Goal: Book appointment/travel/reservation

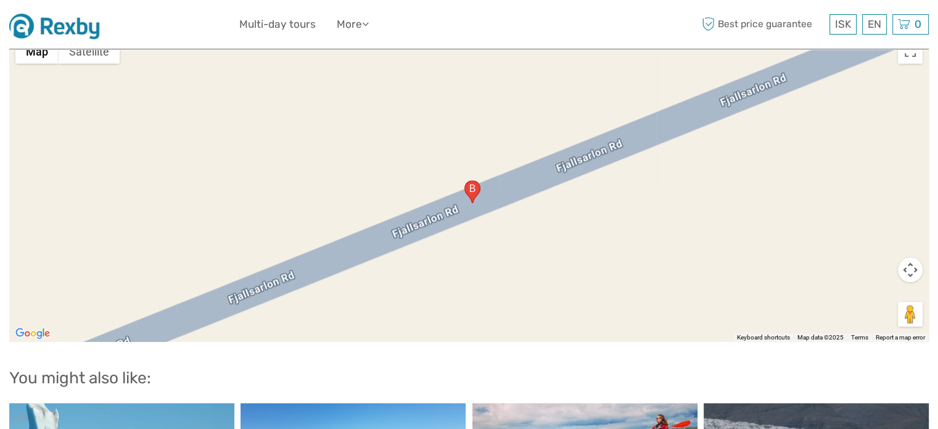
scroll to position [1480, 0]
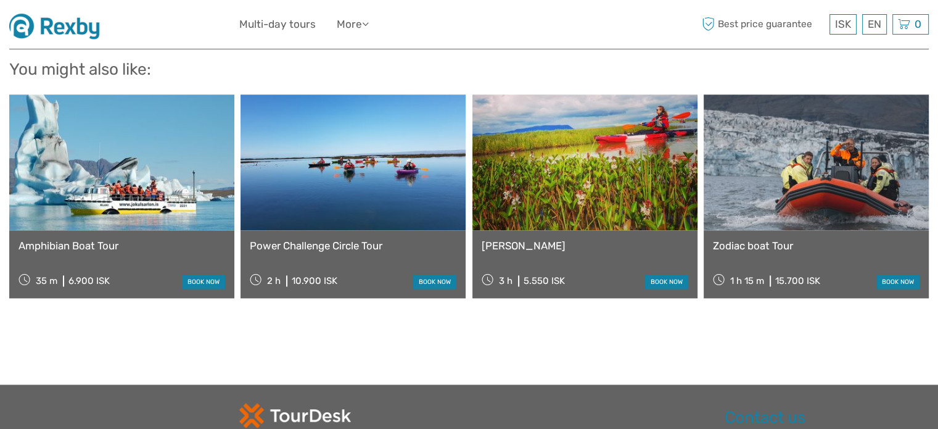
click at [131, 161] on link at bounding box center [121, 162] width 225 height 136
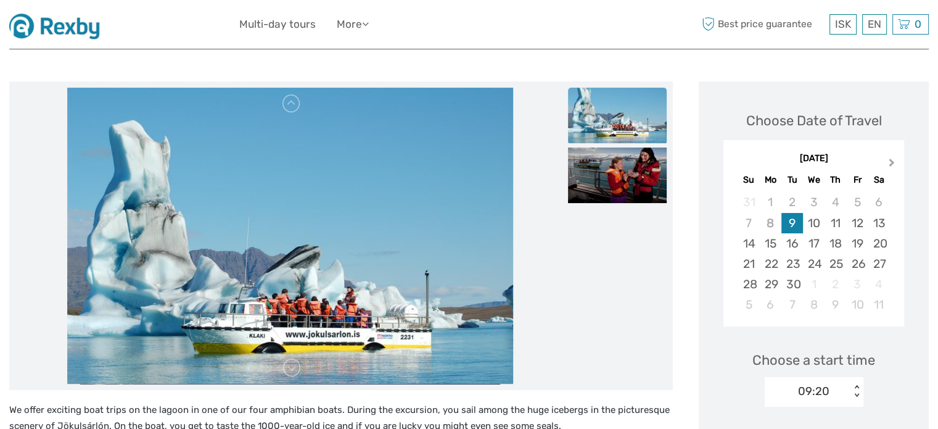
click at [894, 161] on button "Next Month" at bounding box center [893, 165] width 20 height 20
click at [876, 202] on div "4" at bounding box center [879, 202] width 22 height 20
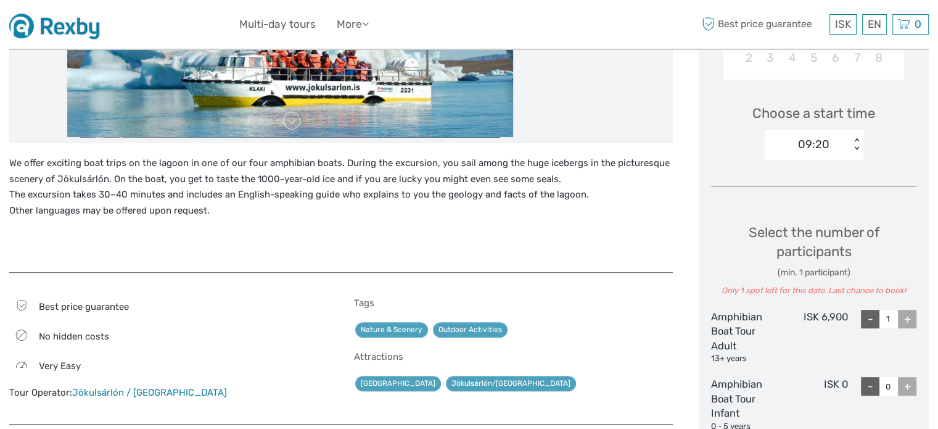
scroll to position [123, 0]
